Goal: Entertainment & Leisure: Consume media (video, audio)

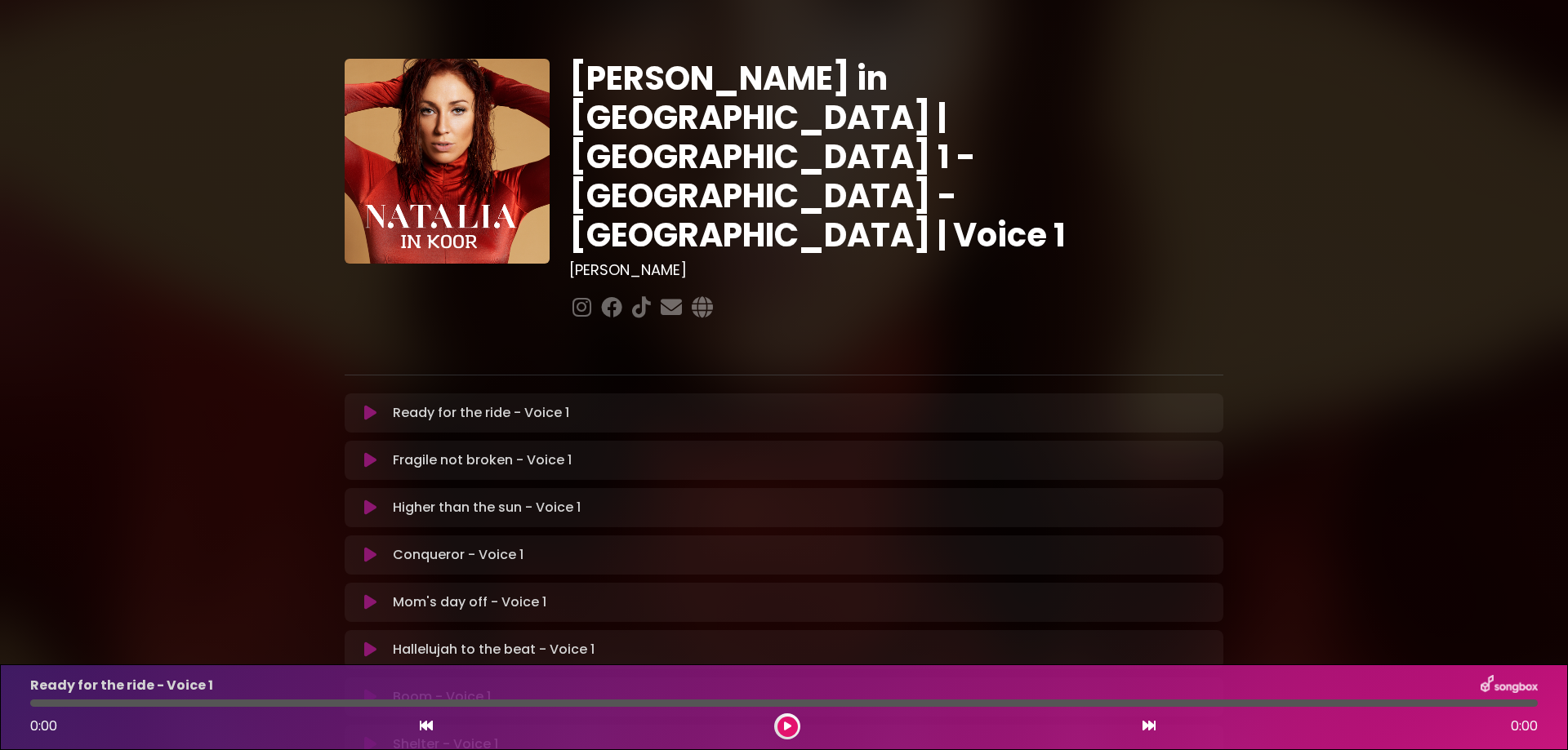
click at [366, 405] on icon at bounding box center [370, 413] width 12 height 16
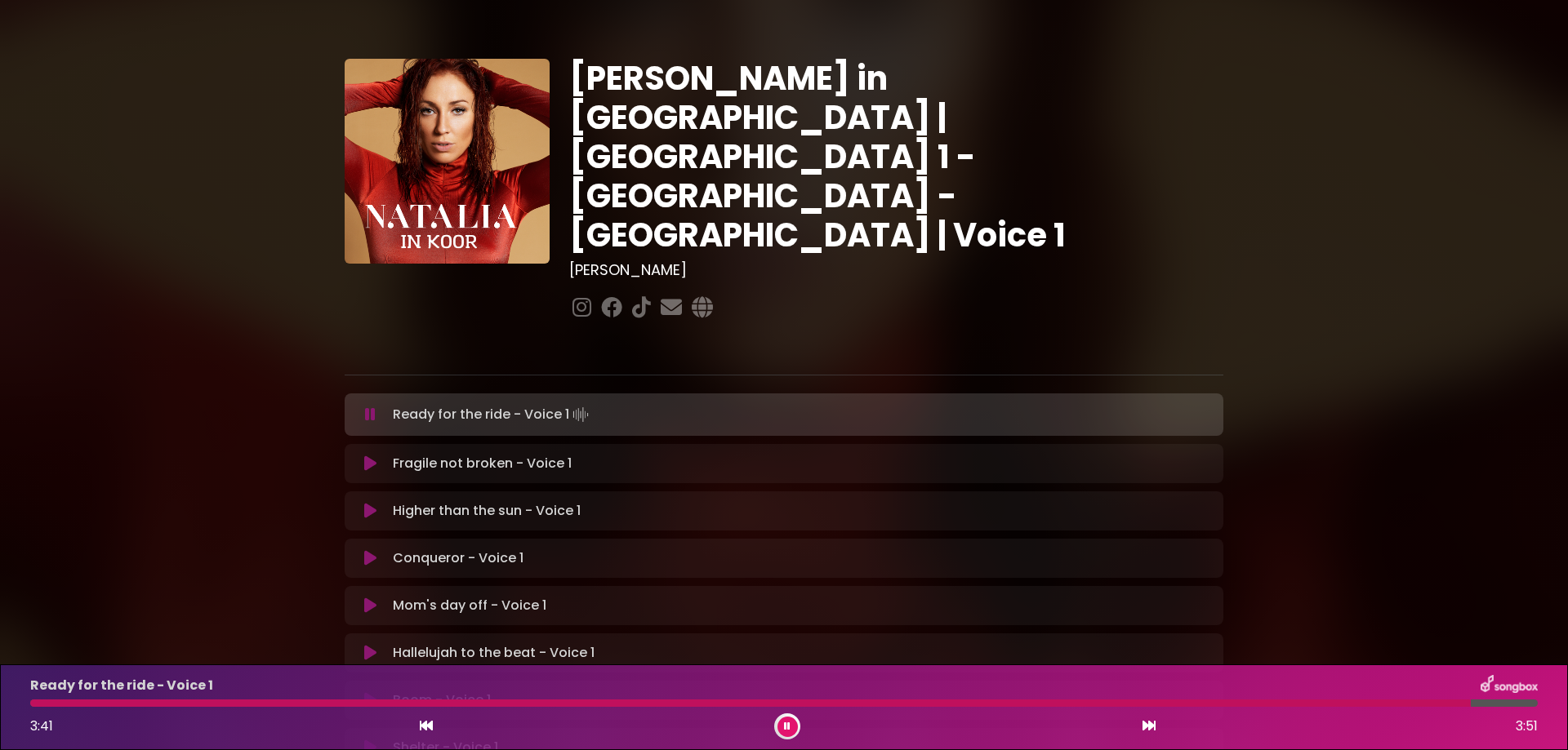
click at [790, 719] on button at bounding box center [788, 727] width 20 height 20
